Goal: Task Accomplishment & Management: Complete application form

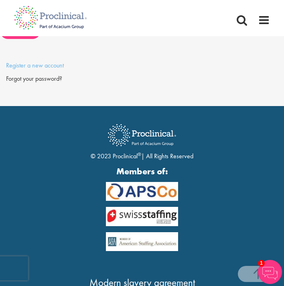
scroll to position [326, 0]
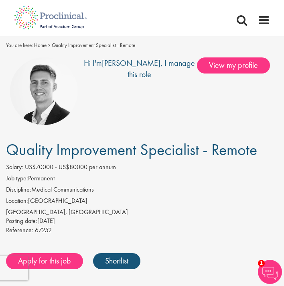
scroll to position [1, 0]
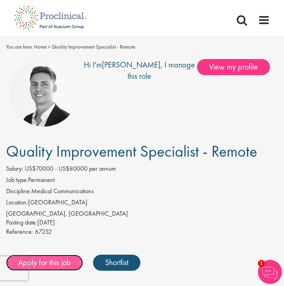
click at [39, 271] on link "Apply for this job" at bounding box center [44, 263] width 77 height 16
